Goal: Task Accomplishment & Management: Complete application form

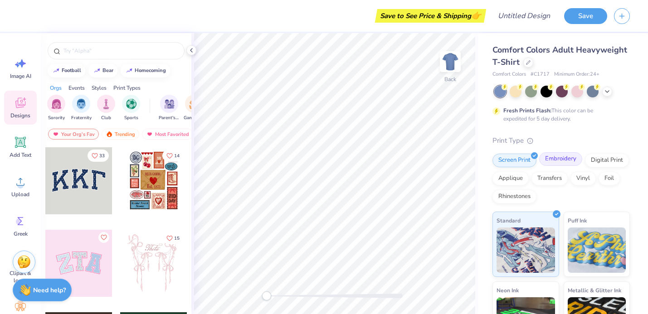
click at [570, 156] on div "Embroidery" at bounding box center [560, 159] width 43 height 14
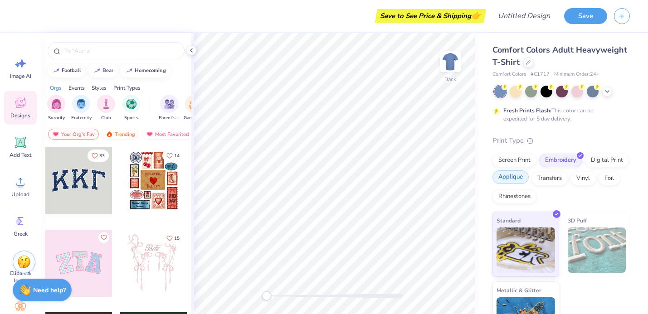
click at [523, 176] on div "Applique" at bounding box center [511, 178] width 36 height 14
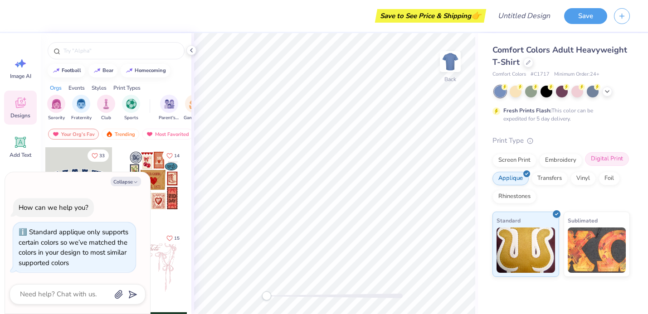
click at [606, 163] on div "Digital Print" at bounding box center [607, 159] width 44 height 14
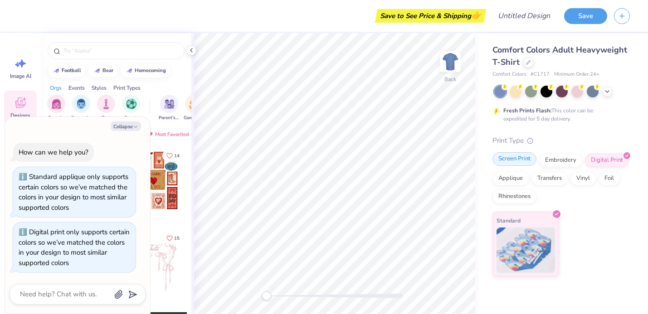
click at [525, 164] on div "Screen Print" at bounding box center [515, 159] width 44 height 14
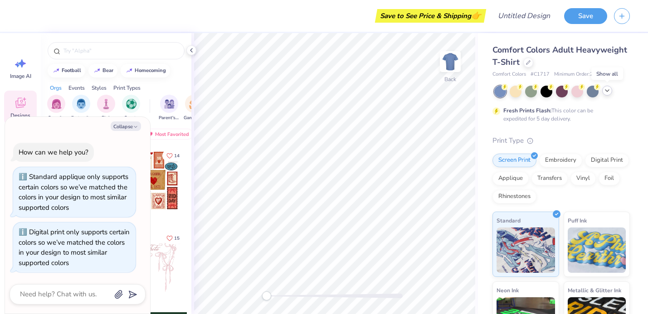
click at [608, 89] on icon at bounding box center [607, 90] width 7 height 7
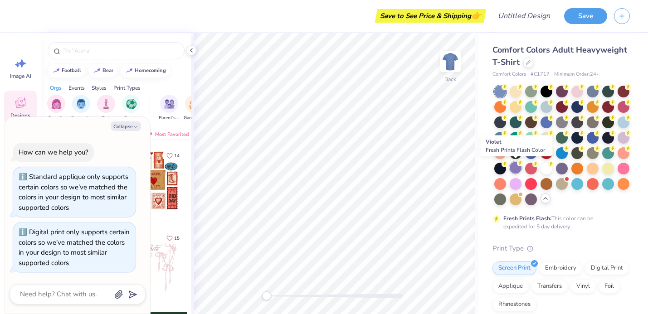
click at [514, 168] on div at bounding box center [516, 168] width 12 height 12
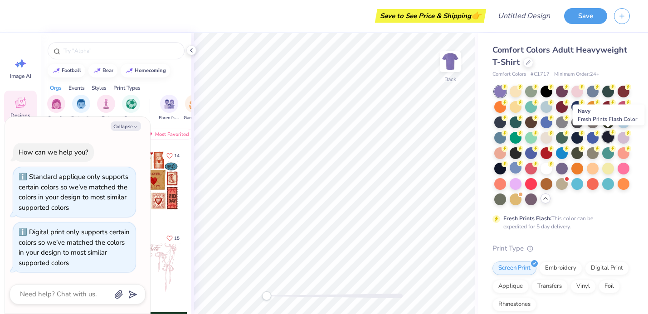
click at [608, 136] on div at bounding box center [608, 137] width 12 height 12
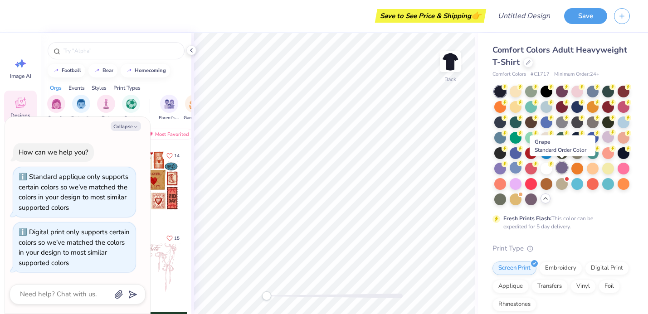
click at [562, 163] on div at bounding box center [562, 168] width 12 height 12
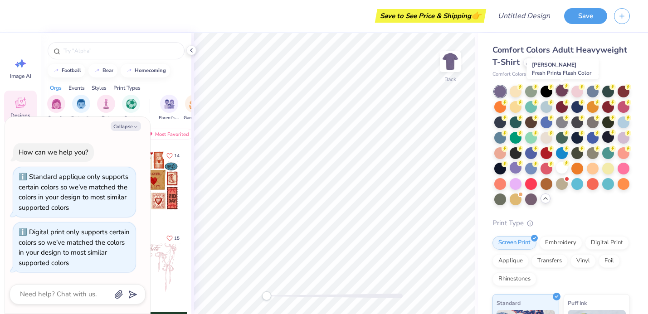
click at [557, 93] on div at bounding box center [562, 91] width 12 height 12
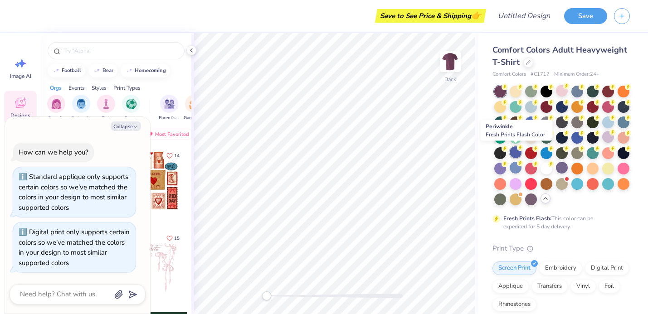
click at [517, 149] on icon at bounding box center [520, 148] width 6 height 6
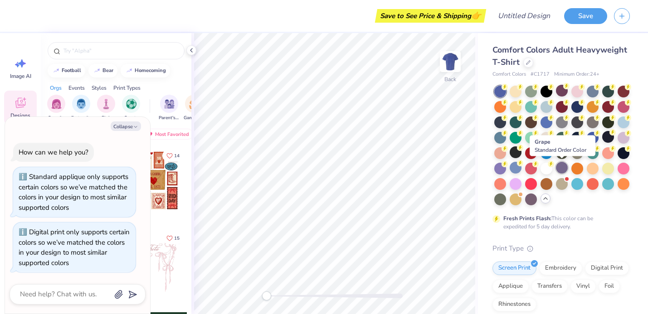
click at [561, 164] on div at bounding box center [562, 168] width 12 height 12
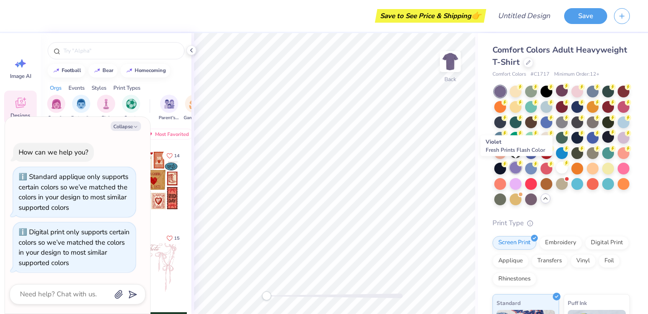
click at [516, 171] on div at bounding box center [516, 168] width 12 height 12
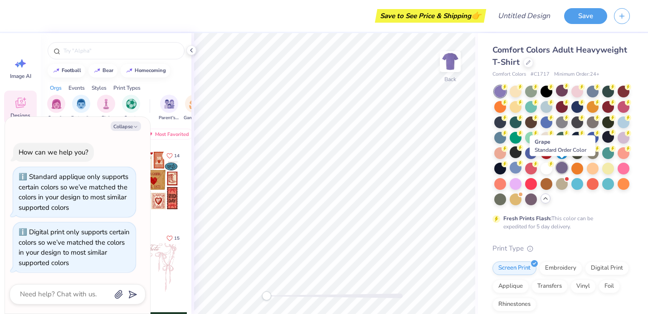
click at [563, 165] on div at bounding box center [562, 168] width 12 height 12
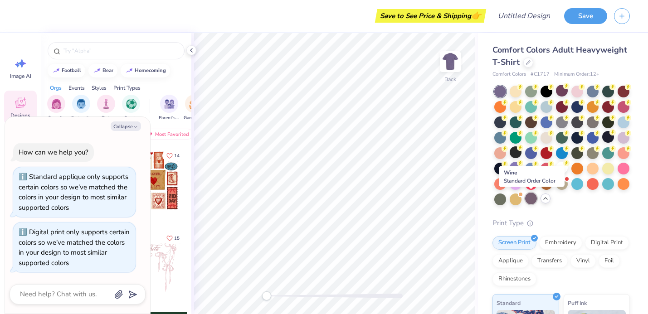
click at [531, 203] on div at bounding box center [531, 199] width 12 height 12
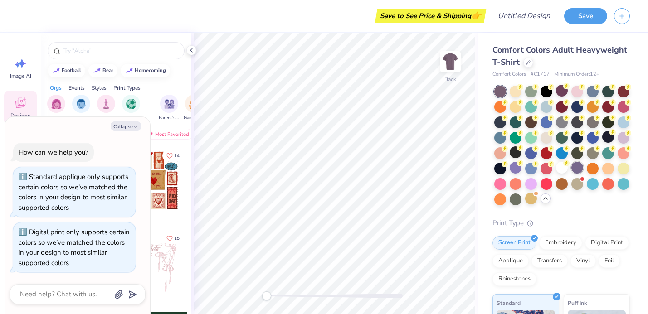
click at [581, 168] on div at bounding box center [577, 168] width 12 height 12
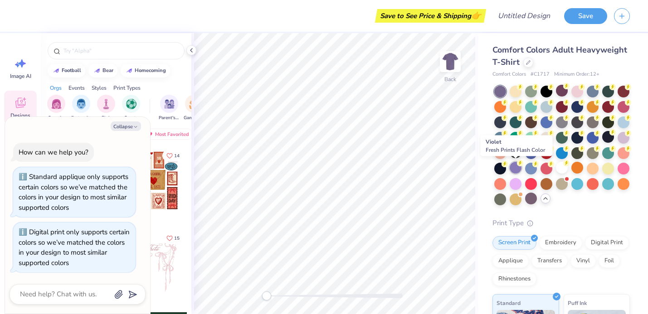
click at [519, 169] on div at bounding box center [516, 168] width 12 height 12
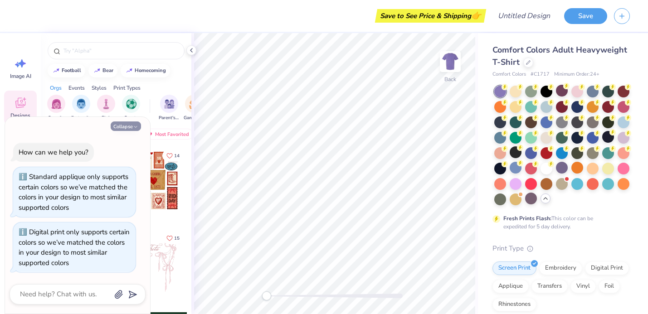
click at [137, 128] on icon "button" at bounding box center [135, 126] width 5 height 5
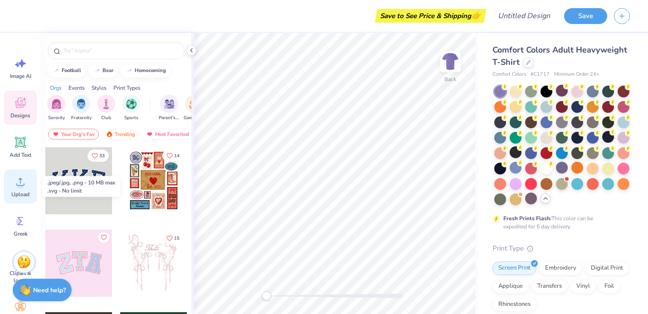
click at [21, 188] on circle at bounding box center [20, 185] width 6 height 6
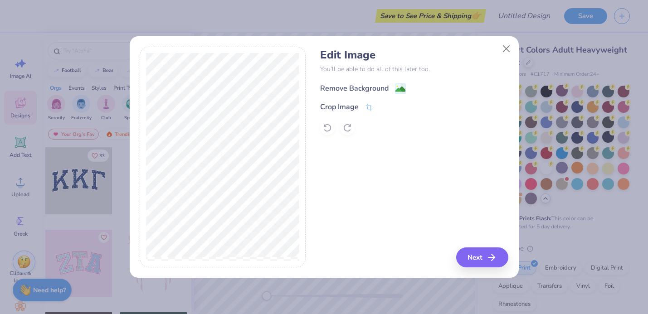
click at [396, 87] on circle at bounding box center [396, 86] width 1 height 1
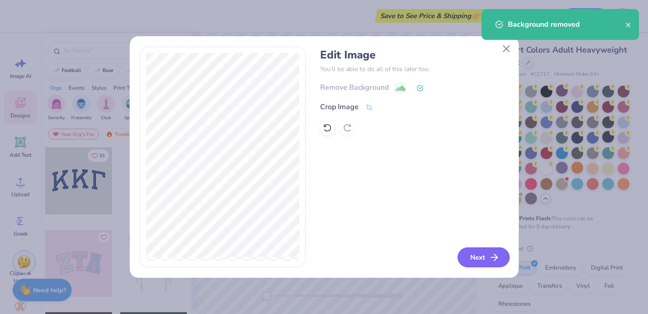
click at [480, 263] on button "Next" at bounding box center [484, 258] width 52 height 20
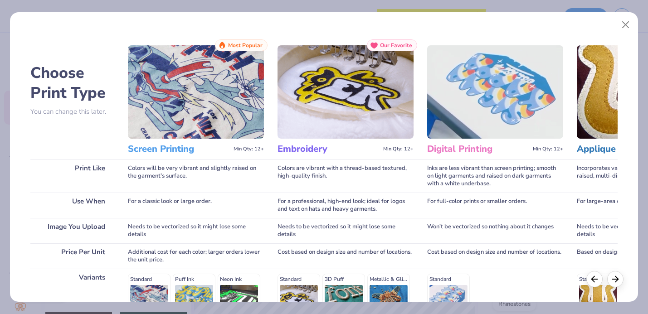
click at [199, 104] on img at bounding box center [196, 91] width 136 height 93
click at [176, 146] on h3 "Screen Printing" at bounding box center [179, 149] width 102 height 12
click at [197, 89] on img at bounding box center [196, 91] width 136 height 93
click at [186, 111] on img at bounding box center [196, 91] width 136 height 93
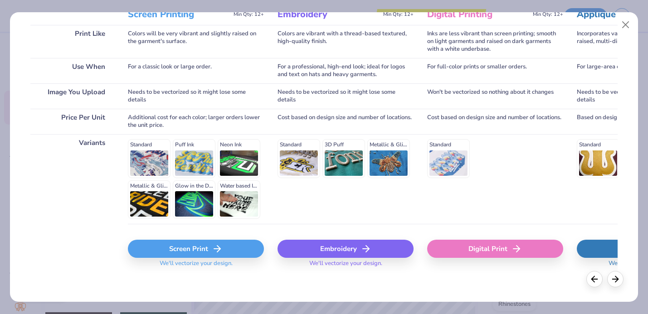
scroll to position [138, 0]
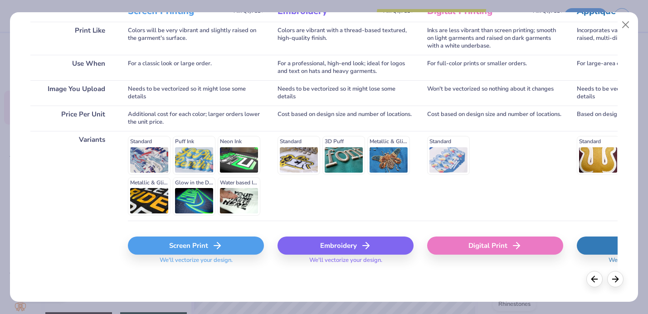
click at [217, 245] on icon at bounding box center [217, 245] width 11 height 11
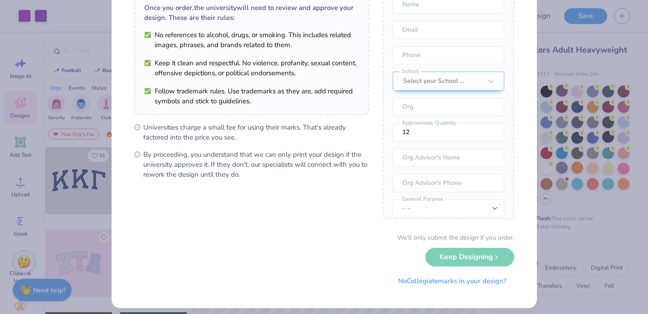
scroll to position [76, 0]
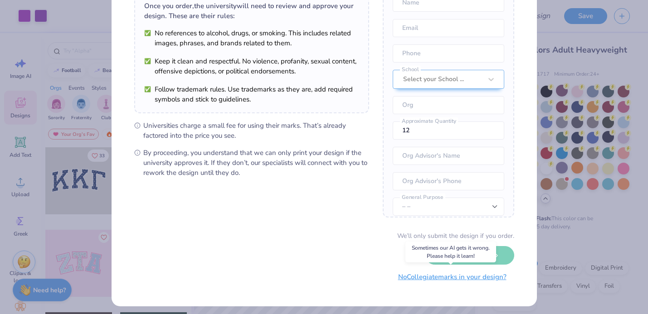
click at [444, 283] on button "No Collegiate marks in your design?" at bounding box center [453, 277] width 124 height 19
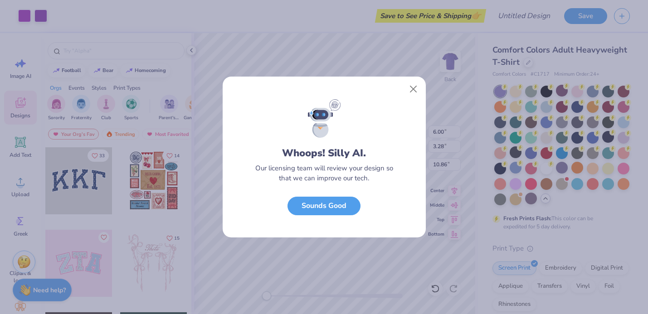
scroll to position [0, 0]
click at [344, 209] on button "Sounds Good" at bounding box center [324, 204] width 73 height 19
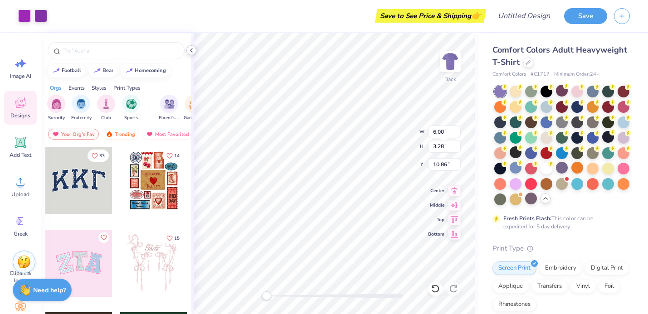
click at [230, 52] on div "Art colors Save to See Price & Shipping 👉 Design Title Save Image AI Designs Ad…" at bounding box center [324, 157] width 648 height 314
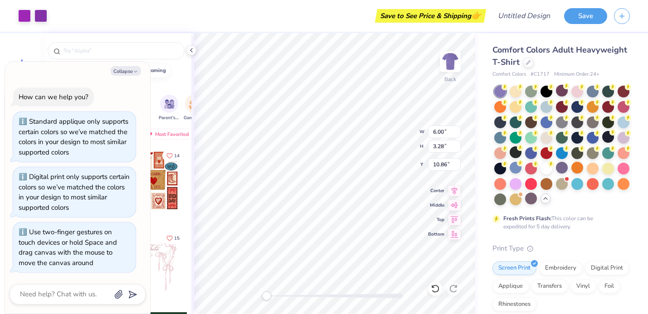
click at [250, 285] on div "Back W 6.00 6.00 " H 3.28 3.28 " Y 10.86 10.86 " Center [GEOGRAPHIC_DATA]" at bounding box center [334, 173] width 287 height 281
click at [190, 52] on icon at bounding box center [191, 50] width 7 height 7
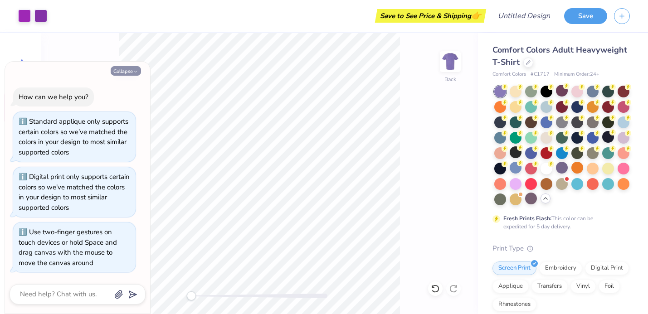
click at [137, 70] on icon "button" at bounding box center [135, 71] width 5 height 5
type textarea "x"
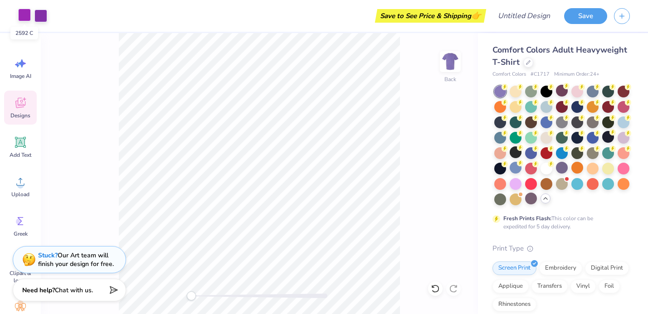
click at [25, 13] on div at bounding box center [24, 15] width 13 height 13
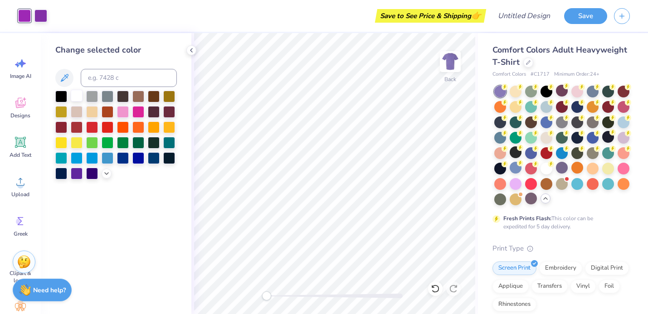
click at [78, 94] on div at bounding box center [77, 96] width 12 height 12
click at [39, 9] on div at bounding box center [40, 15] width 13 height 13
click at [78, 97] on div at bounding box center [77, 96] width 12 height 12
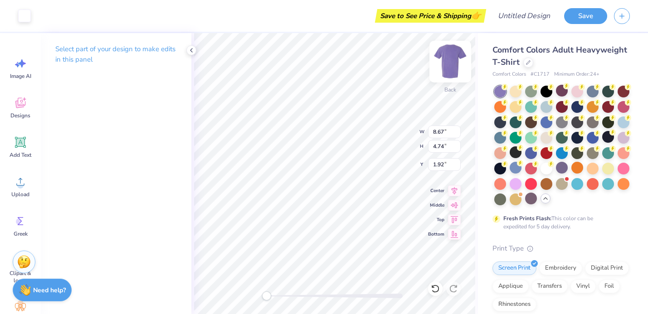
click at [451, 65] on img at bounding box center [450, 62] width 36 height 36
type input "10.56"
type input "5.78"
type input "4.30"
click at [451, 65] on img at bounding box center [450, 62] width 18 height 18
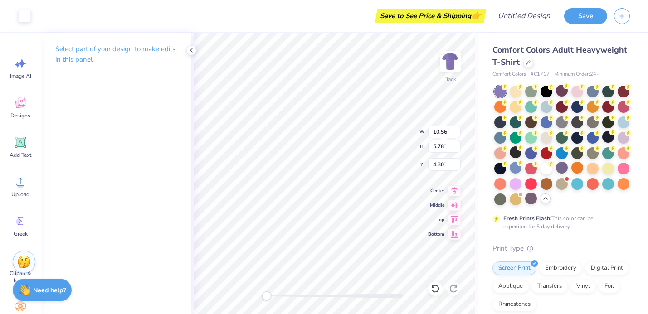
type input "10.39"
type input "5.68"
type input "1.92"
click at [460, 62] on img at bounding box center [450, 62] width 36 height 36
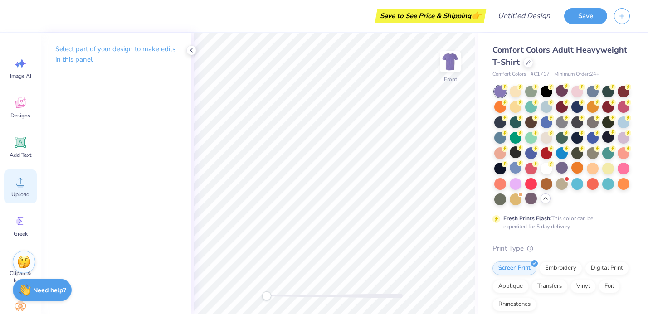
click at [23, 188] on icon at bounding box center [21, 182] width 14 height 14
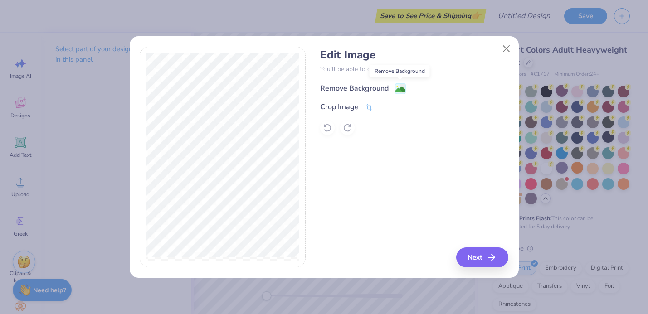
click at [401, 84] on image at bounding box center [401, 89] width 10 height 10
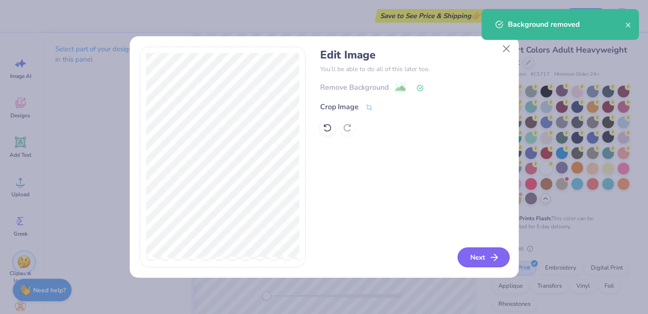
click at [500, 257] on button "Next" at bounding box center [484, 258] width 52 height 20
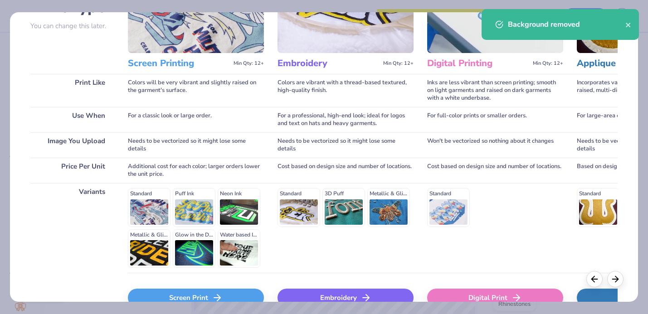
scroll to position [138, 0]
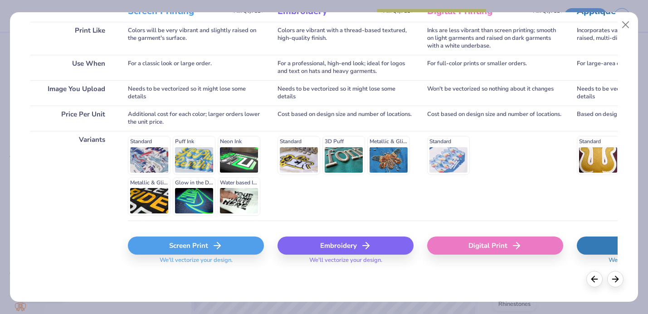
click at [212, 244] on icon at bounding box center [217, 245] width 11 height 11
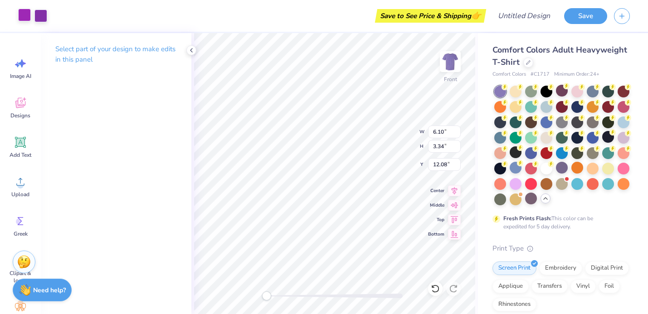
click at [28, 19] on div at bounding box center [24, 15] width 13 height 13
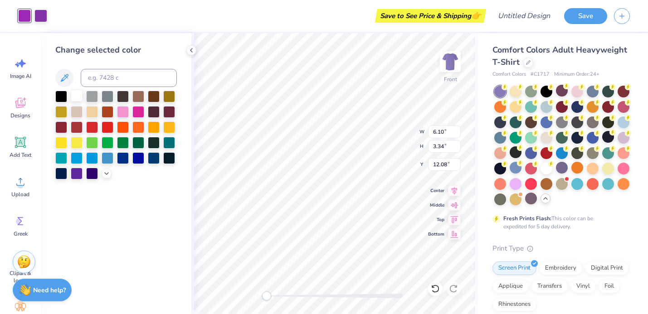
click at [78, 101] on div at bounding box center [77, 96] width 12 height 12
click at [41, 13] on div at bounding box center [40, 15] width 13 height 13
click at [80, 98] on div at bounding box center [77, 96] width 12 height 12
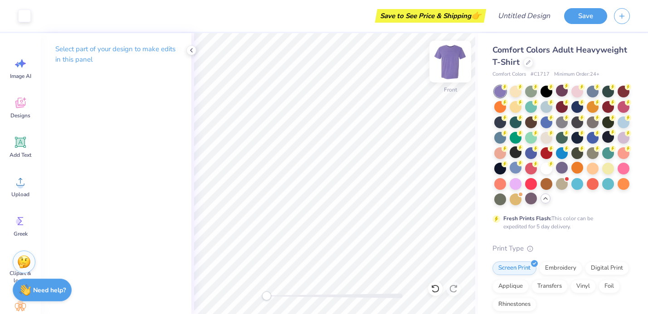
click at [452, 62] on img at bounding box center [450, 62] width 36 height 36
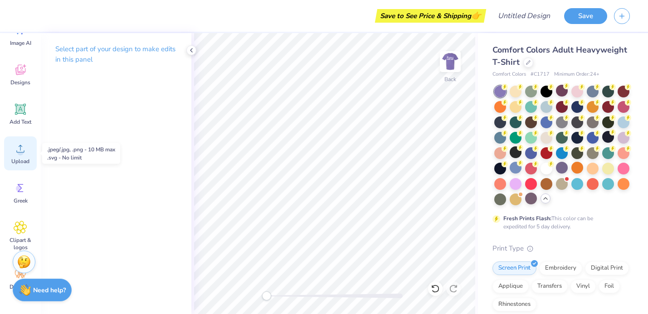
scroll to position [29, 0]
click at [26, 172] on div "Upload" at bounding box center [20, 157] width 33 height 34
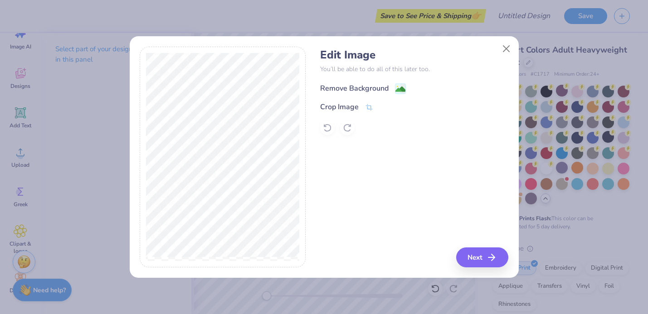
click at [401, 91] on image at bounding box center [401, 89] width 10 height 10
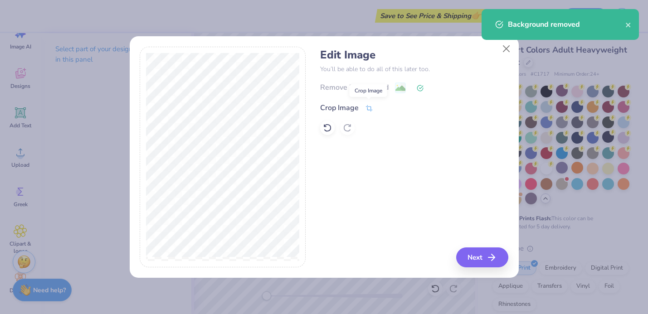
click at [365, 111] on icon at bounding box center [369, 108] width 8 height 8
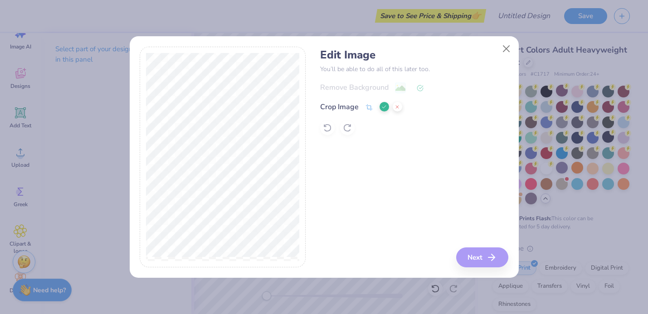
click at [472, 254] on div "Edit Image You’ll be able to do all of this later too. Remove Background Crop I…" at bounding box center [414, 157] width 188 height 221
click at [489, 263] on div "Edit Image You’ll be able to do all of this later too. Remove Background Crop I…" at bounding box center [414, 157] width 188 height 221
click at [381, 107] on button at bounding box center [385, 107] width 10 height 10
click at [497, 259] on icon "button" at bounding box center [494, 257] width 11 height 11
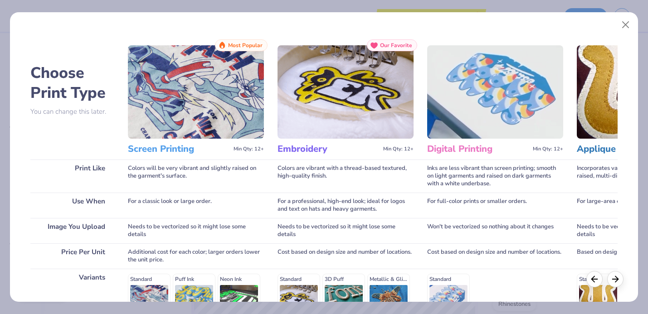
scroll to position [138, 0]
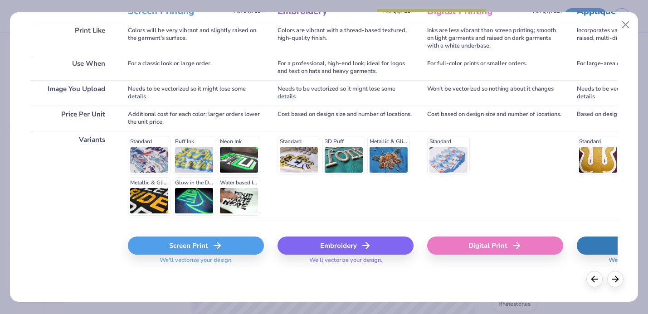
click at [205, 247] on div "Screen Print" at bounding box center [196, 246] width 136 height 18
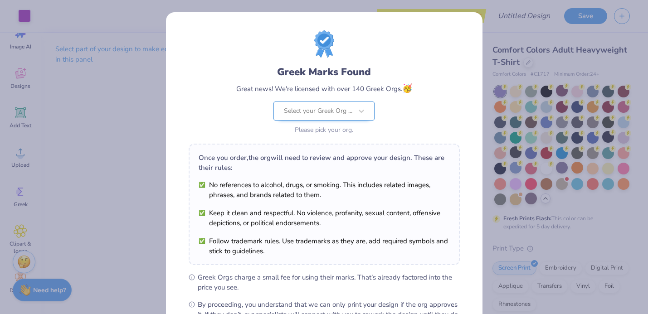
click at [308, 108] on body "Art colors Save to See Price & Shipping 👉 Design Title Save Image AI Designs Ad…" at bounding box center [324, 157] width 648 height 314
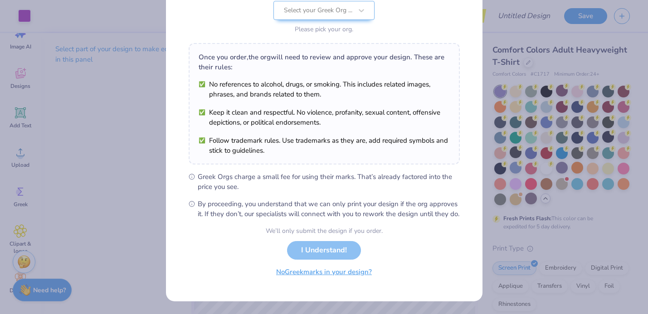
click at [298, 273] on button "No Greek marks in your design?" at bounding box center [324, 272] width 111 height 19
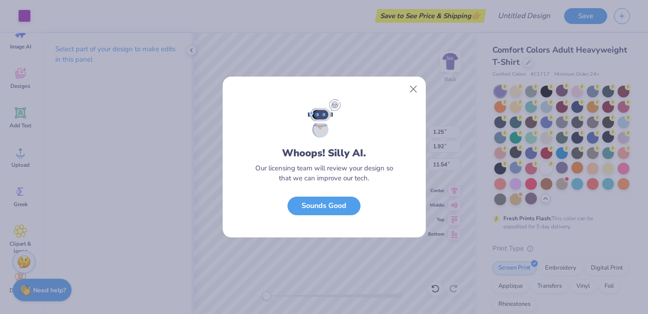
scroll to position [0, 0]
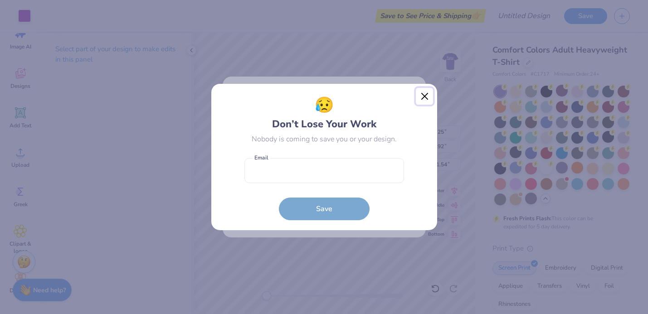
click at [426, 101] on button "Close" at bounding box center [424, 96] width 17 height 17
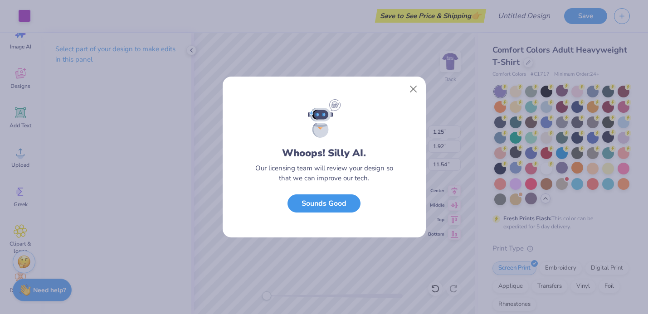
click at [337, 200] on button "Sounds Good" at bounding box center [324, 204] width 73 height 19
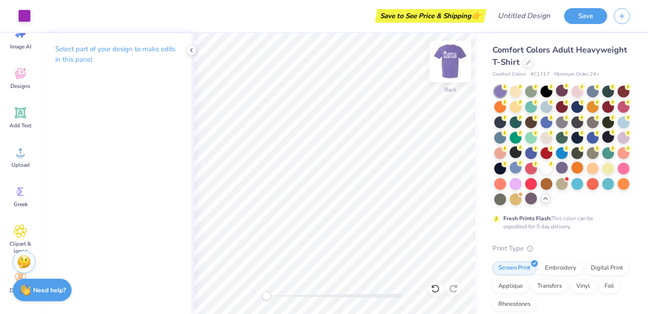
click at [456, 63] on img at bounding box center [450, 62] width 36 height 36
click at [195, 49] on icon at bounding box center [191, 50] width 7 height 7
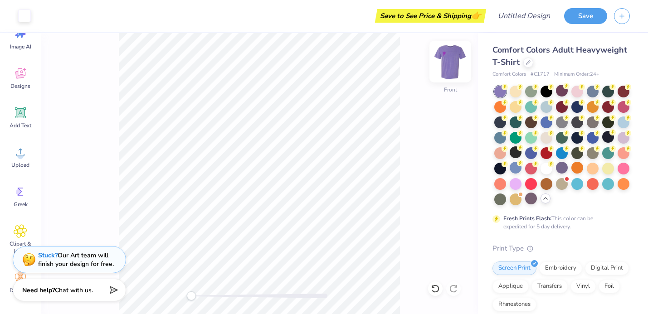
click at [456, 62] on img at bounding box center [450, 62] width 36 height 36
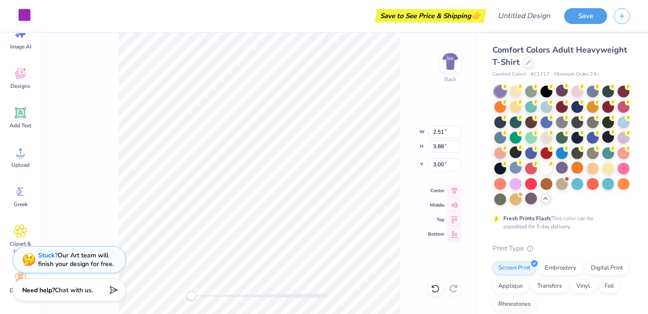
click at [25, 12] on div at bounding box center [24, 15] width 13 height 13
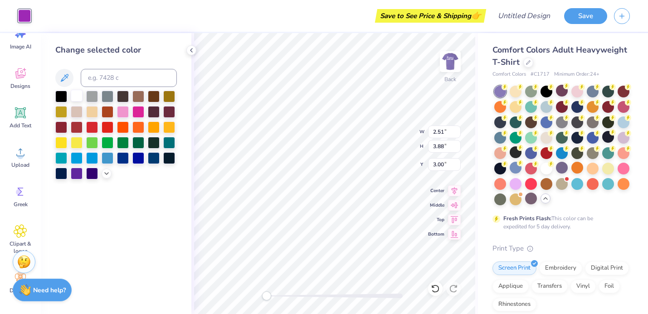
click at [79, 96] on div at bounding box center [77, 96] width 12 height 12
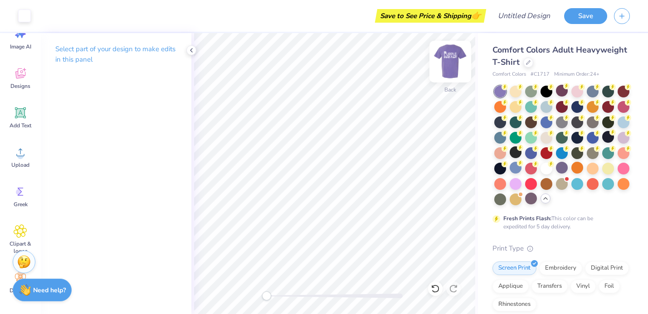
click at [447, 65] on img at bounding box center [450, 62] width 36 height 36
click at [447, 65] on img at bounding box center [450, 62] width 18 height 18
click at [581, 17] on button "Save" at bounding box center [585, 15] width 43 height 16
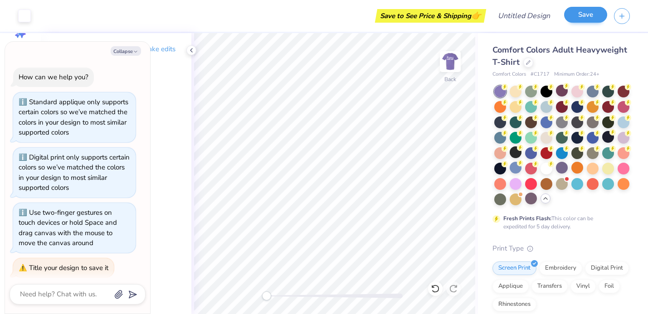
scroll to position [5, 0]
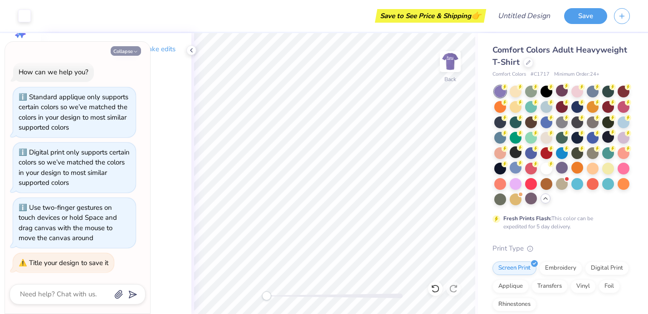
click at [123, 52] on button "Collapse" at bounding box center [126, 51] width 30 height 10
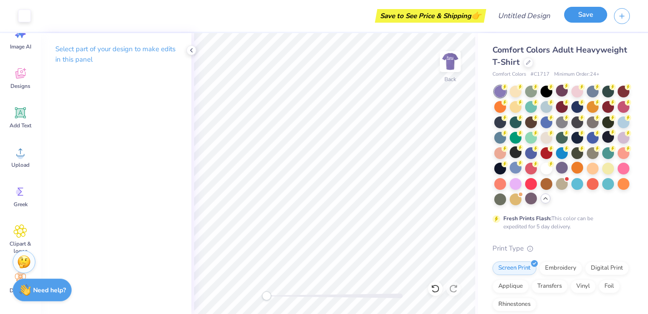
click at [592, 16] on button "Save" at bounding box center [585, 15] width 43 height 16
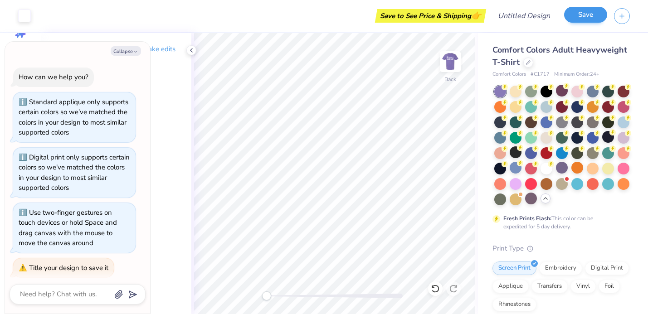
scroll to position [29, 0]
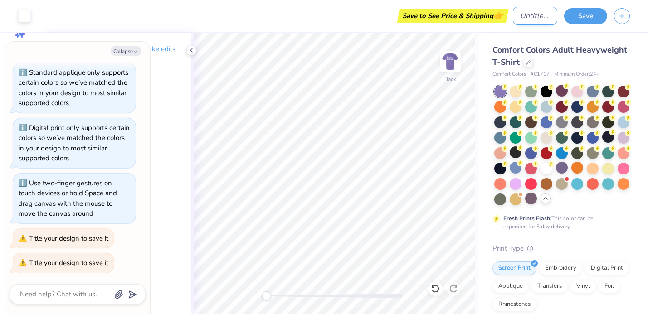
type textarea "x"
click at [542, 19] on input "Design Title" at bounding box center [535, 16] width 44 height 18
type input "P"
type textarea "x"
type input "PH"
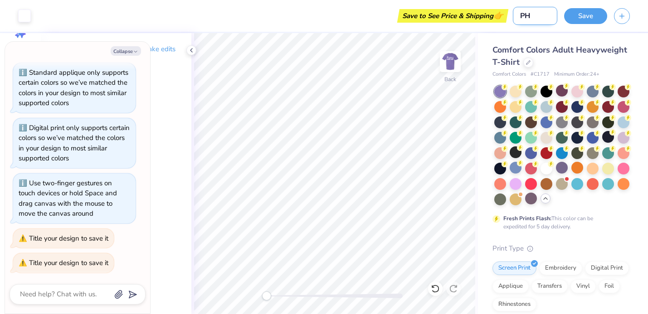
type textarea "x"
type input "PHH"
type textarea "x"
type input "PHH"
type textarea "x"
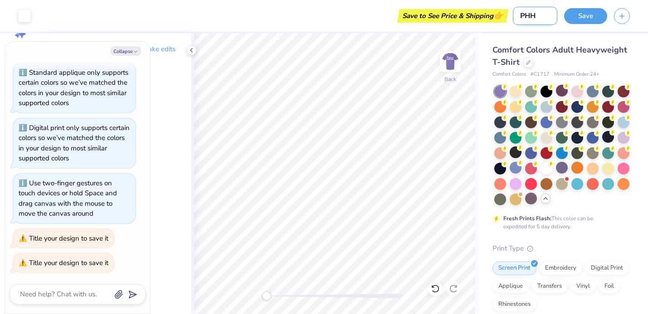
type input "PHH D"
type textarea "x"
type input "PHH Dr"
type textarea "x"
type input "PHH Dra"
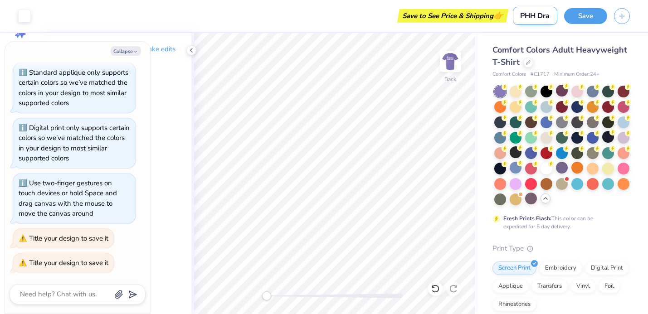
type textarea "x"
type input "PHH Draf"
type textarea "x"
type input "PHH Draft"
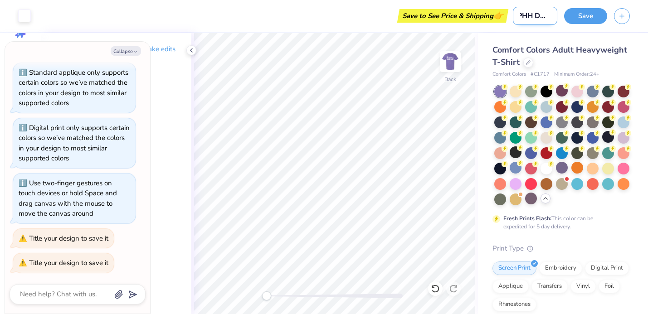
type textarea "x"
type input "PHH Draft"
click at [599, 14] on button "Save" at bounding box center [585, 15] width 43 height 16
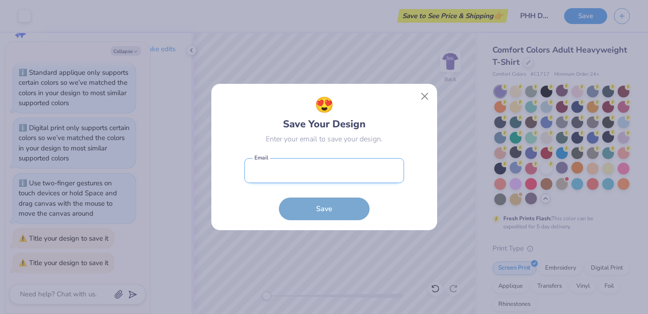
click at [316, 165] on input "email" at bounding box center [324, 170] width 160 height 25
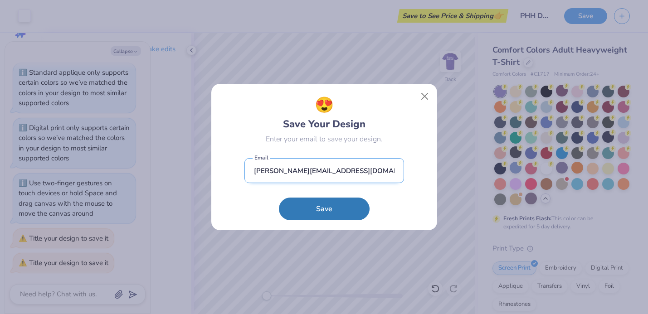
type input "[PERSON_NAME][EMAIL_ADDRESS][DOMAIN_NAME]"
click at [279, 198] on button "Save" at bounding box center [324, 209] width 91 height 23
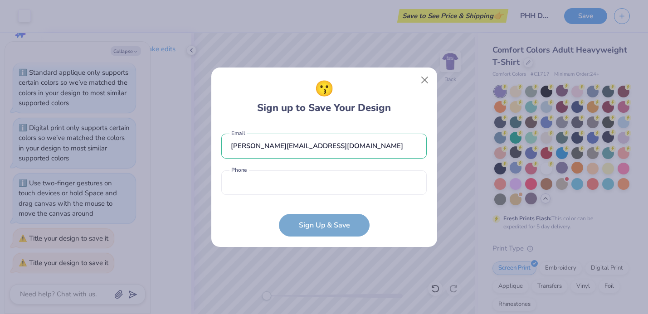
click at [324, 222] on form "[PERSON_NAME][EMAIL_ADDRESS][DOMAIN_NAME] Email Phone is a required field Phone…" at bounding box center [323, 181] width 205 height 112
click at [317, 190] on input "tel" at bounding box center [323, 183] width 205 height 25
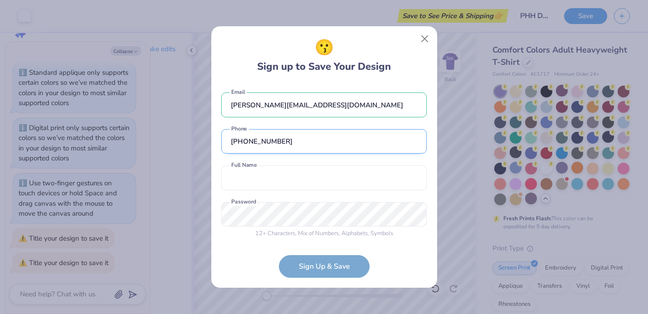
scroll to position [2, 0]
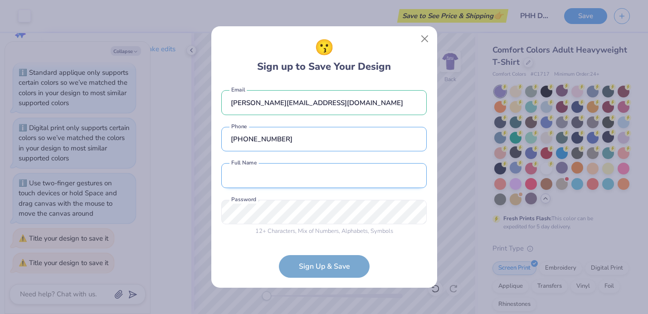
type input "[PHONE_NUMBER]"
click at [307, 173] on input "text" at bounding box center [323, 175] width 205 height 25
type input "[PERSON_NAME]"
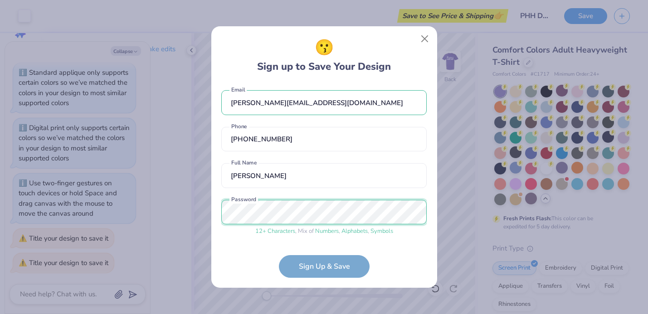
scroll to position [37, 0]
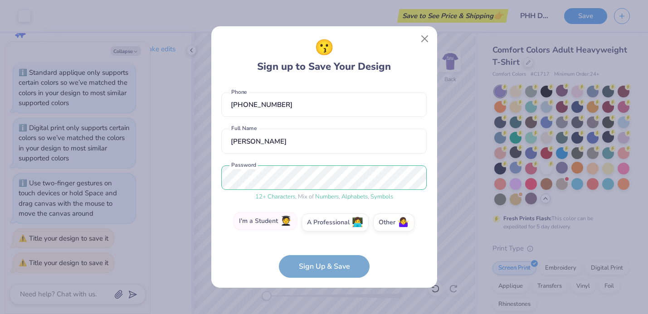
click at [273, 227] on label "I'm a Student 🧑‍🎓" at bounding box center [265, 221] width 63 height 18
click at [321, 259] on input "I'm a Student 🧑‍🎓" at bounding box center [324, 262] width 6 height 6
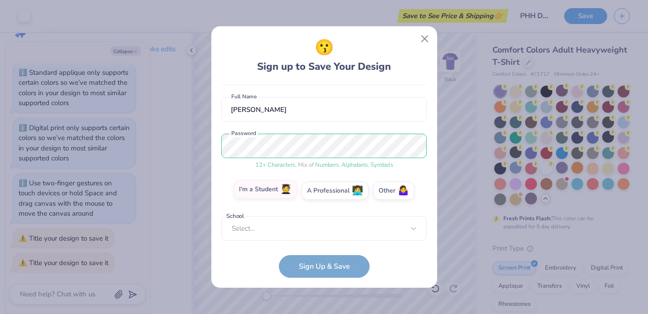
click at [273, 227] on div "Select..." at bounding box center [323, 228] width 205 height 25
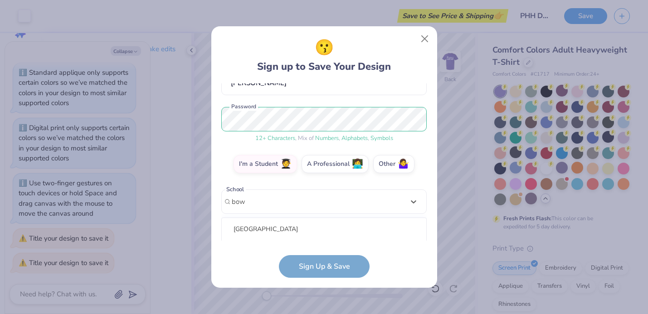
scroll to position [209, 0]
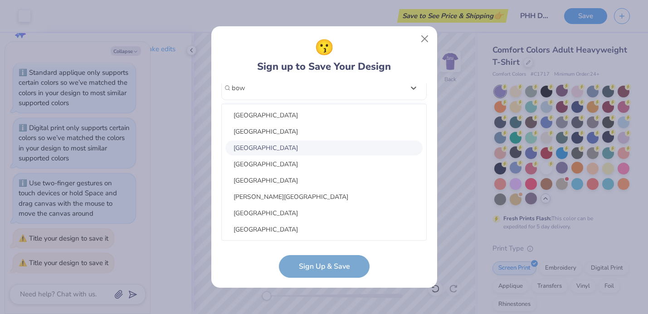
click at [297, 143] on div "[GEOGRAPHIC_DATA]" at bounding box center [323, 148] width 197 height 15
type input "bow"
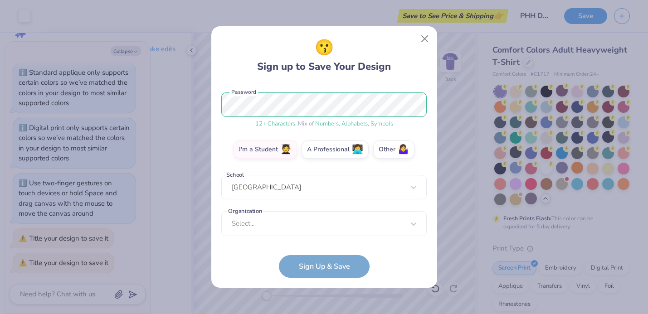
scroll to position [110, 0]
click at [295, 217] on div "option focused, 8 of 15. 15 results available. Use Up and Down to choose option…" at bounding box center [323, 294] width 205 height 166
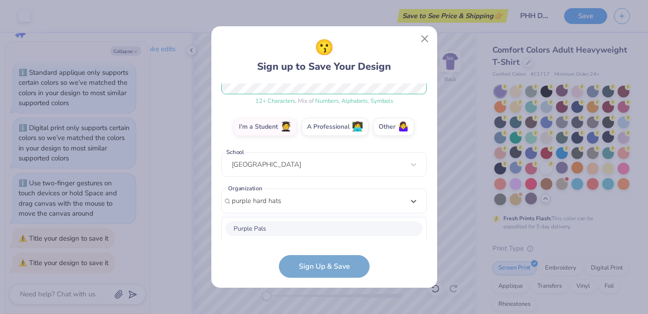
scroll to position [246, 0]
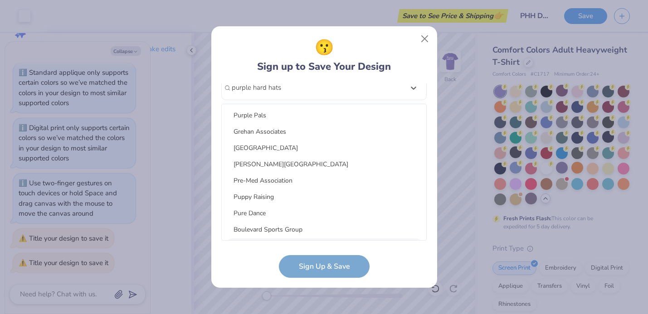
type input "purple hard hats"
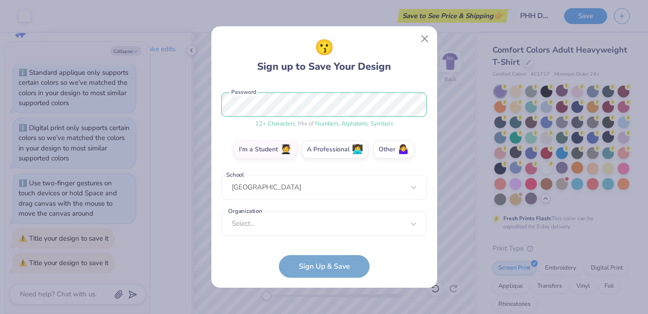
click at [347, 271] on form "[PERSON_NAME][EMAIL_ADDRESS][DOMAIN_NAME] Email [PHONE_NUMBER] Phone [PERSON_NA…" at bounding box center [323, 180] width 205 height 195
click at [303, 222] on div "Select..." at bounding box center [323, 223] width 205 height 25
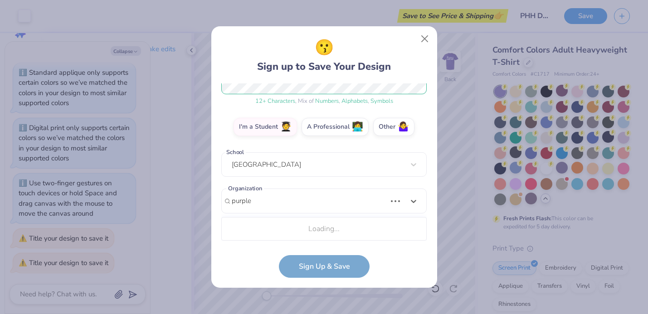
scroll to position [246, 0]
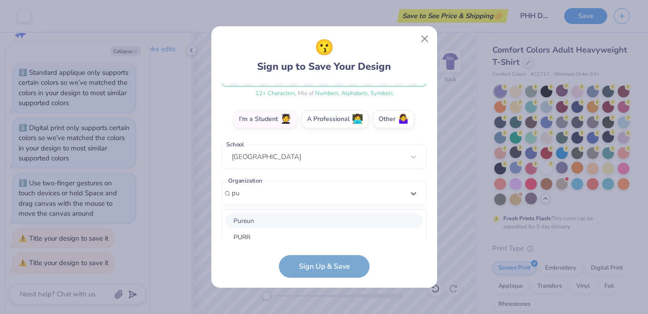
type input "p"
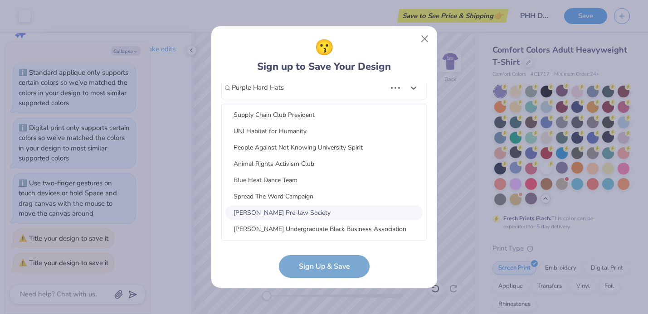
scroll to position [0, 0]
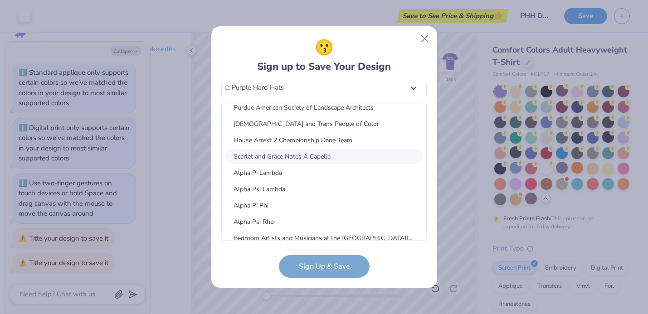
type input "Purple Hard Hats"
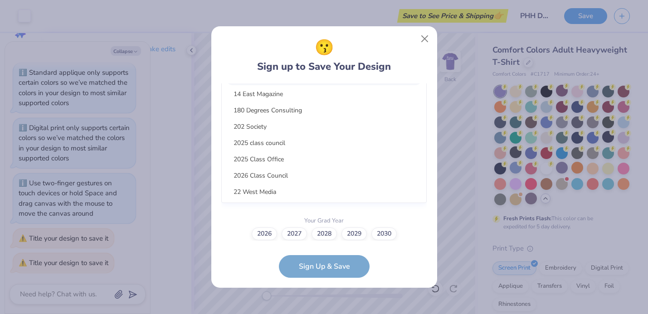
click at [330, 191] on div "option focused, 1 of 45. 45 results available. Use Up and Down to choose option…" at bounding box center [323, 121] width 205 height 166
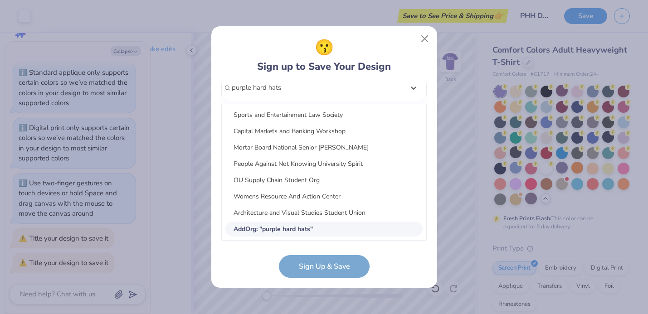
click at [375, 234] on div "Add Org : " purple hard hats "" at bounding box center [323, 229] width 197 height 15
type input "purple hard hats"
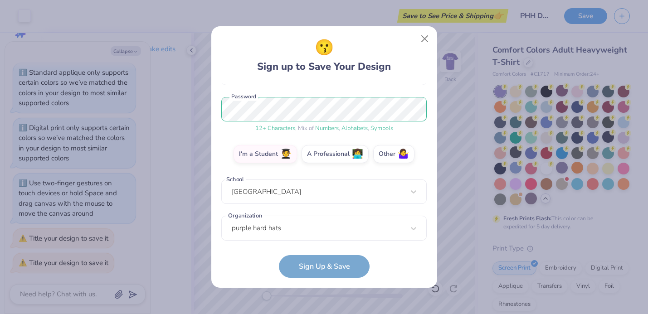
click at [322, 264] on form "[PERSON_NAME][EMAIL_ADDRESS][DOMAIN_NAME] Email [PHONE_NUMBER] Phone [PERSON_NA…" at bounding box center [323, 180] width 205 height 195
click at [330, 266] on form "[PERSON_NAME][EMAIL_ADDRESS][DOMAIN_NAME] Email [PHONE_NUMBER] Phone [PERSON_NA…" at bounding box center [323, 180] width 205 height 195
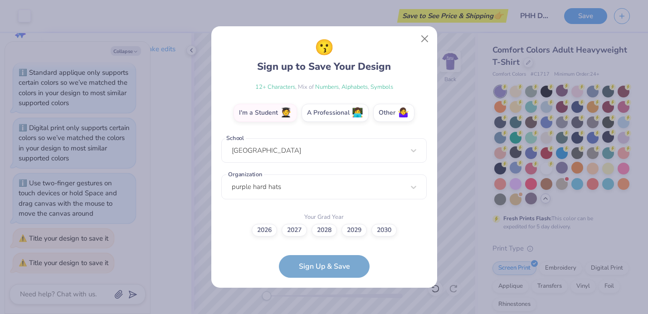
click at [336, 263] on form "[PERSON_NAME][EMAIL_ADDRESS][DOMAIN_NAME] Email [PHONE_NUMBER] Phone [PERSON_NA…" at bounding box center [323, 180] width 205 height 195
click at [300, 231] on label "2027" at bounding box center [294, 229] width 25 height 13
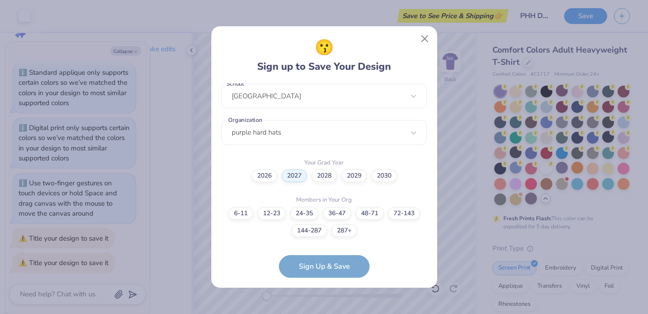
click at [349, 265] on form "[PERSON_NAME][EMAIL_ADDRESS][DOMAIN_NAME] Email [PHONE_NUMBER] Phone [PERSON_NA…" at bounding box center [323, 180] width 205 height 195
click at [339, 212] on label "36-47" at bounding box center [337, 212] width 28 height 13
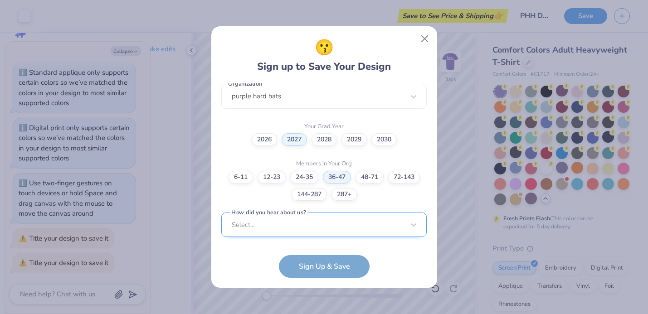
click at [317, 222] on div "Select..." at bounding box center [323, 225] width 205 height 25
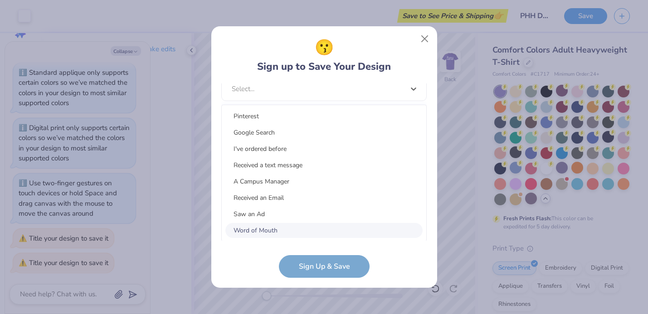
click at [306, 224] on div "Word of Mouth" at bounding box center [323, 230] width 197 height 15
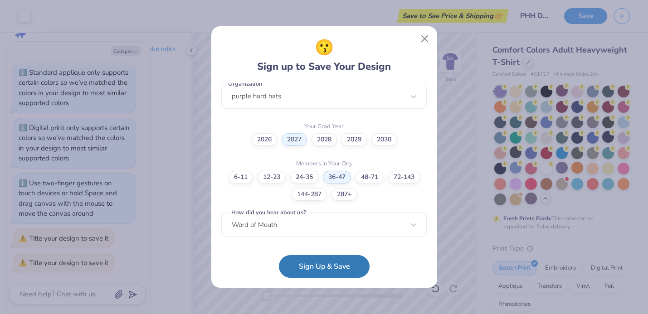
click at [319, 267] on button "Sign Up & Save" at bounding box center [324, 266] width 91 height 23
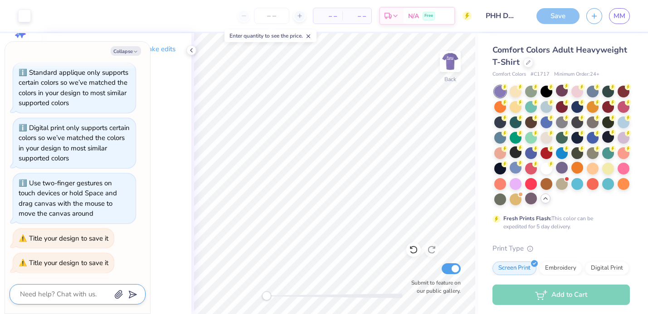
scroll to position [54, 0]
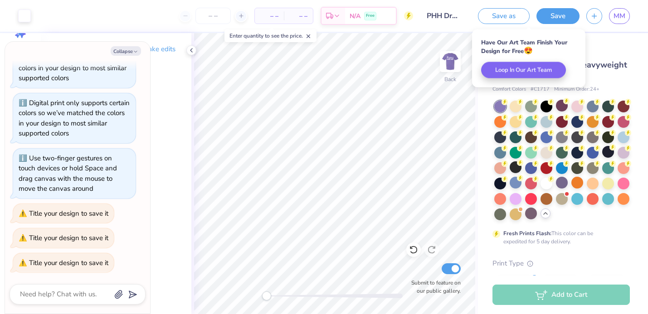
type textarea "x"
